Goal: Connect with others: Connect with others

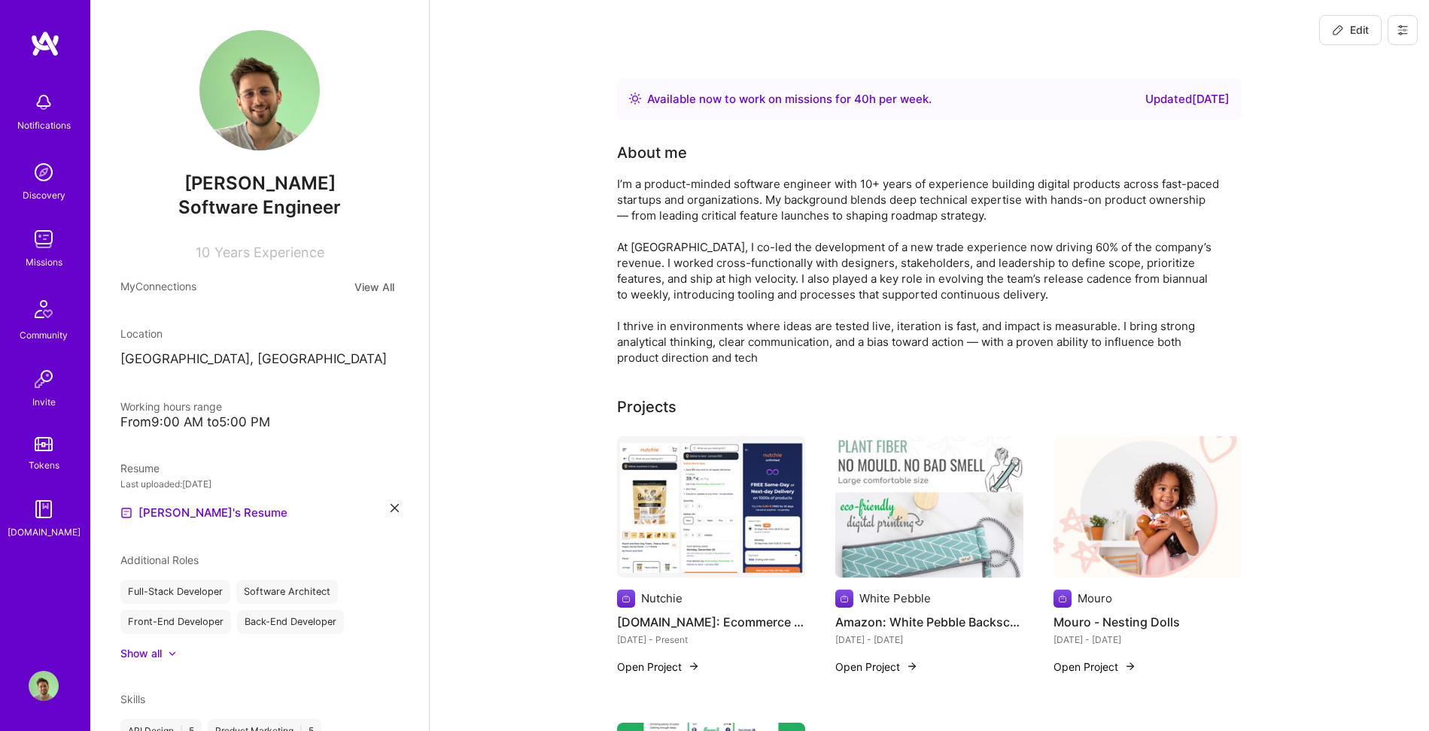
click at [52, 239] on img at bounding box center [44, 239] width 30 height 30
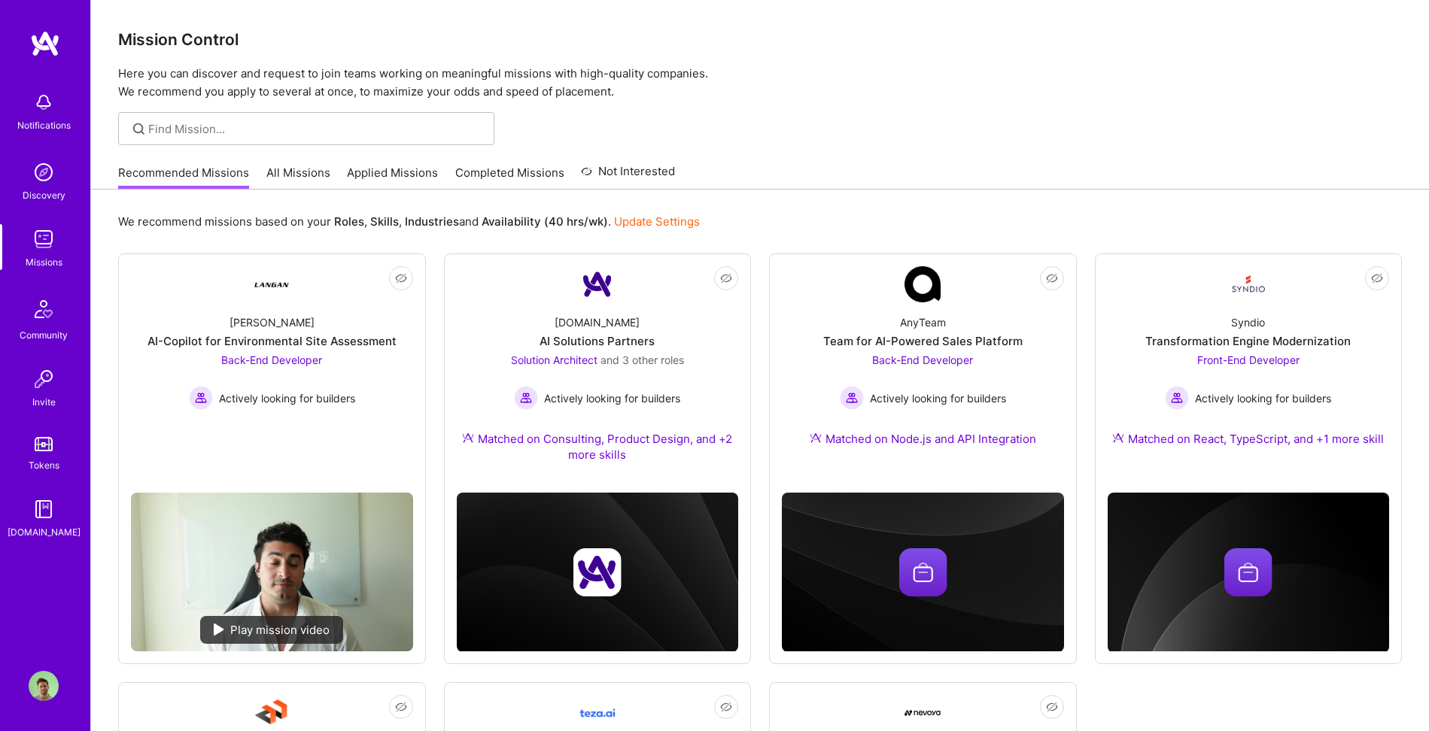
click at [837, 96] on p "Here you can discover and request to join teams working on meaningful missions …" at bounding box center [760, 83] width 1284 height 36
click at [752, 167] on div "Recommended Missions All Missions Applied Missions Completed Missions Not Inter…" at bounding box center [760, 173] width 1284 height 32
